Goal: Information Seeking & Learning: Learn about a topic

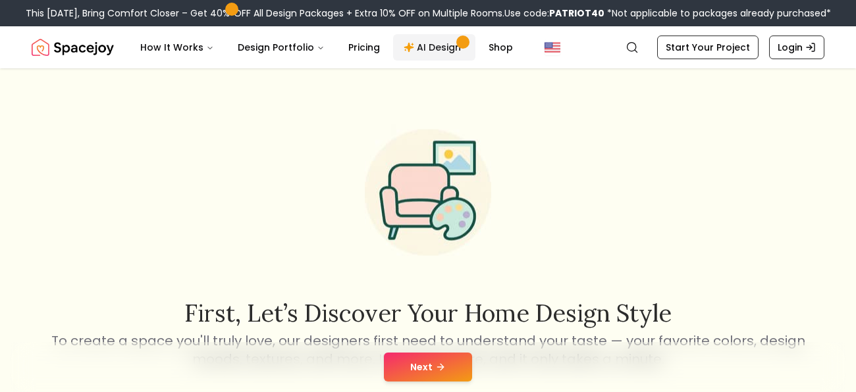
click at [417, 49] on link "AI Design" at bounding box center [434, 47] width 82 height 26
